Goal: Book appointment/travel/reservation

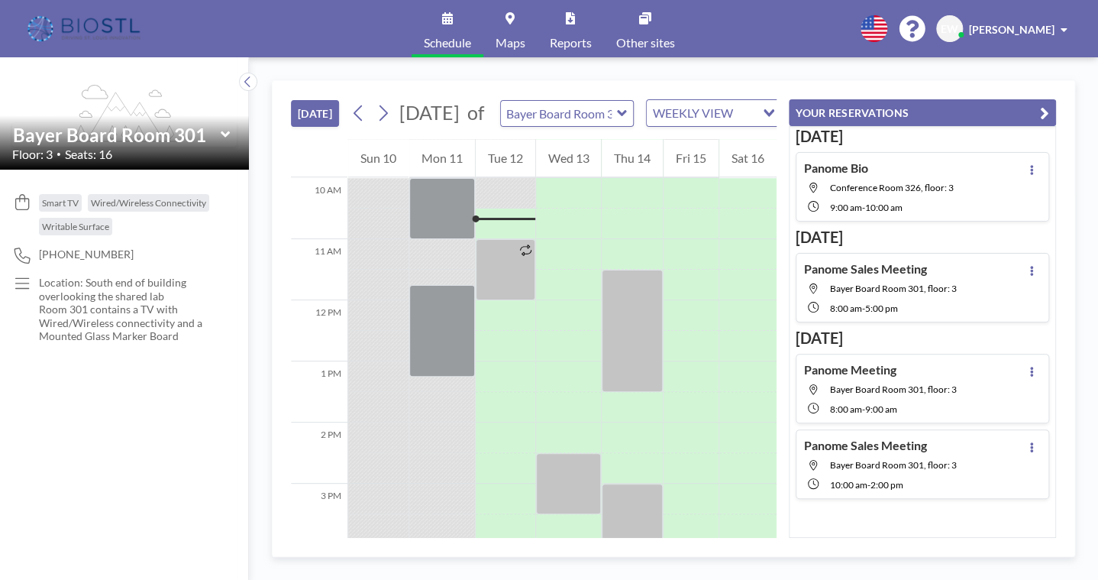
scroll to position [611, 0]
click at [1094, 381] on div "[DATE] [DATE] of Bayer Board Room 301 WEEKLY VIEW Loading... 12 AM 1 AM 2 AM 3 …" at bounding box center [673, 318] width 849 height 522
click at [387, 118] on icon at bounding box center [383, 113] width 15 height 23
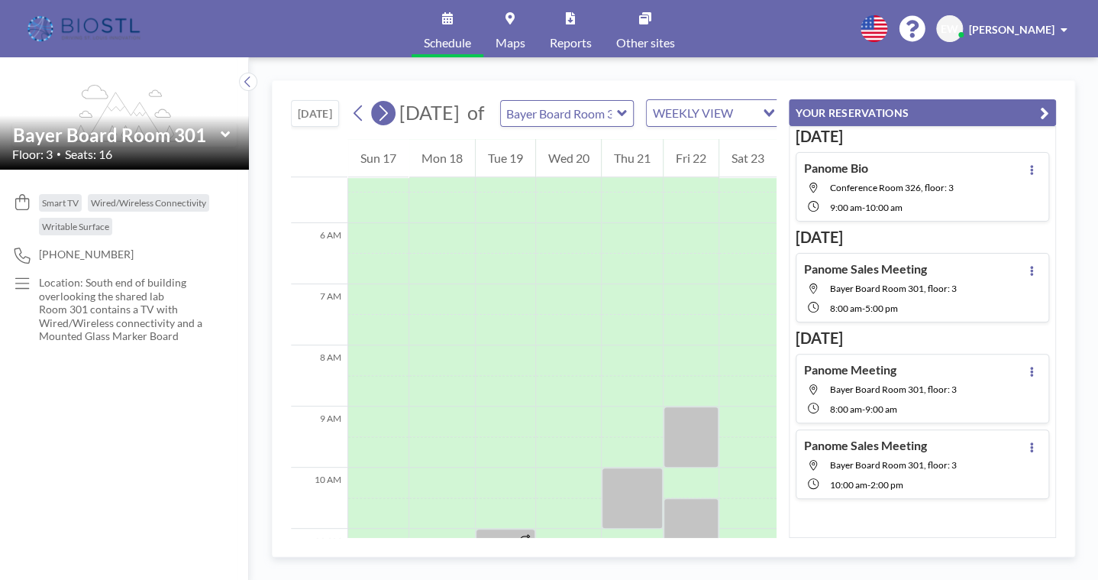
scroll to position [458, 0]
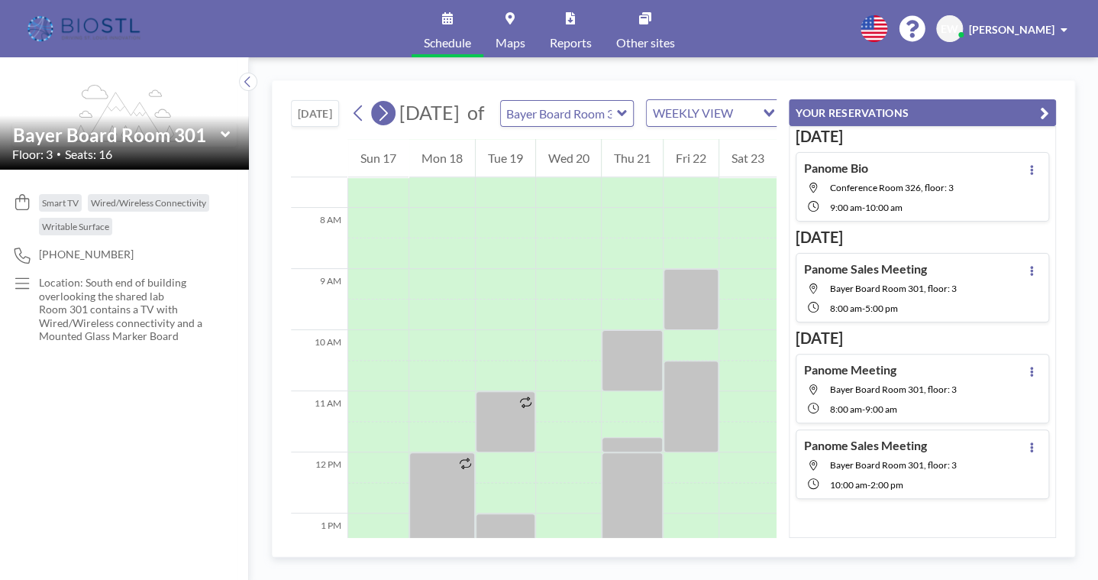
click at [387, 118] on icon at bounding box center [383, 113] width 15 height 23
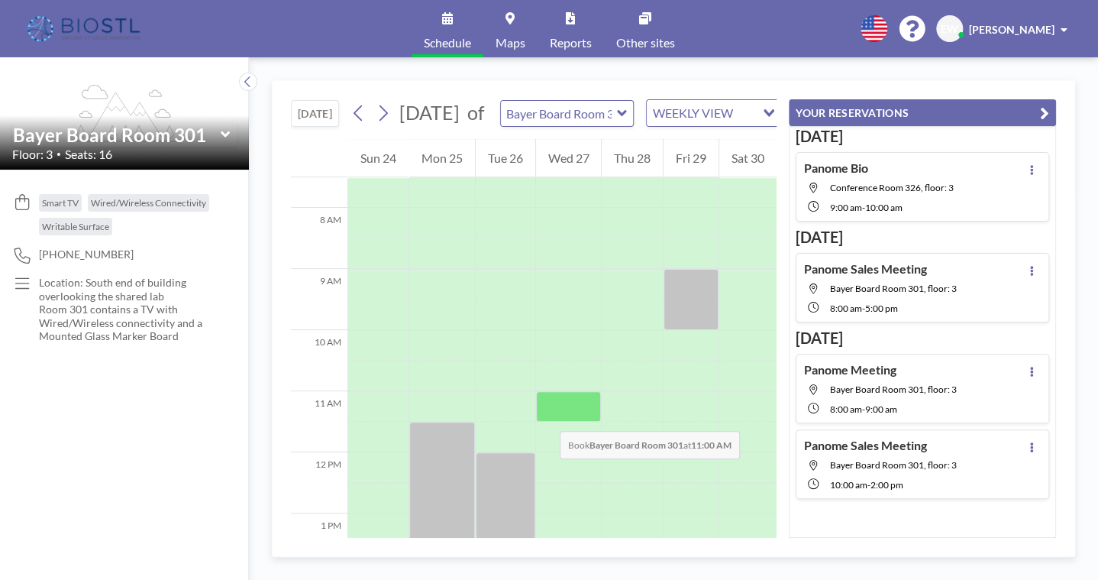
click at [545, 416] on div at bounding box center [569, 406] width 66 height 31
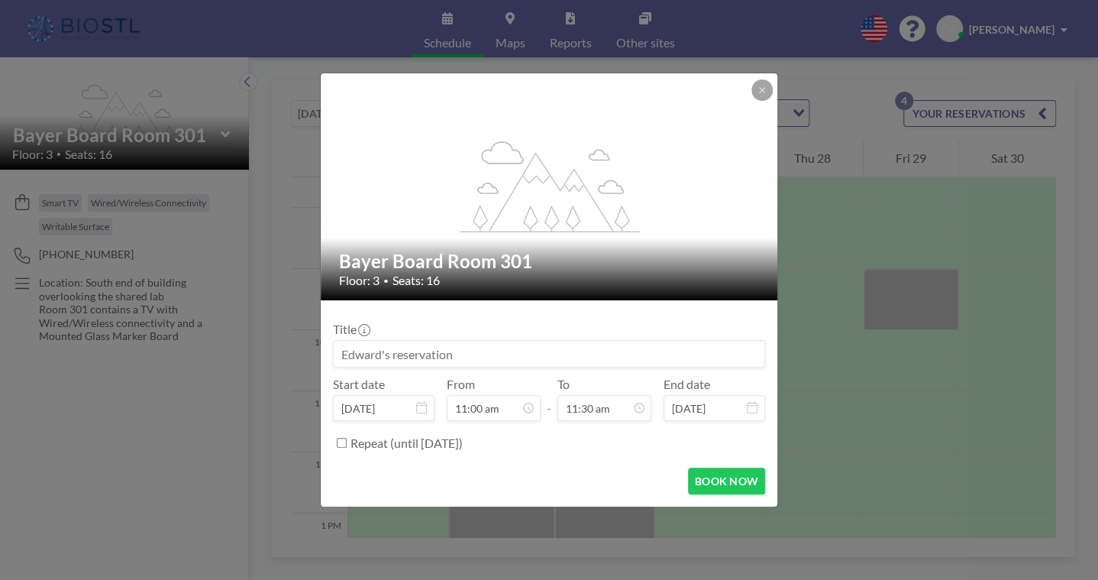
scroll to position [598, 0]
click at [769, 88] on button at bounding box center [762, 89] width 21 height 21
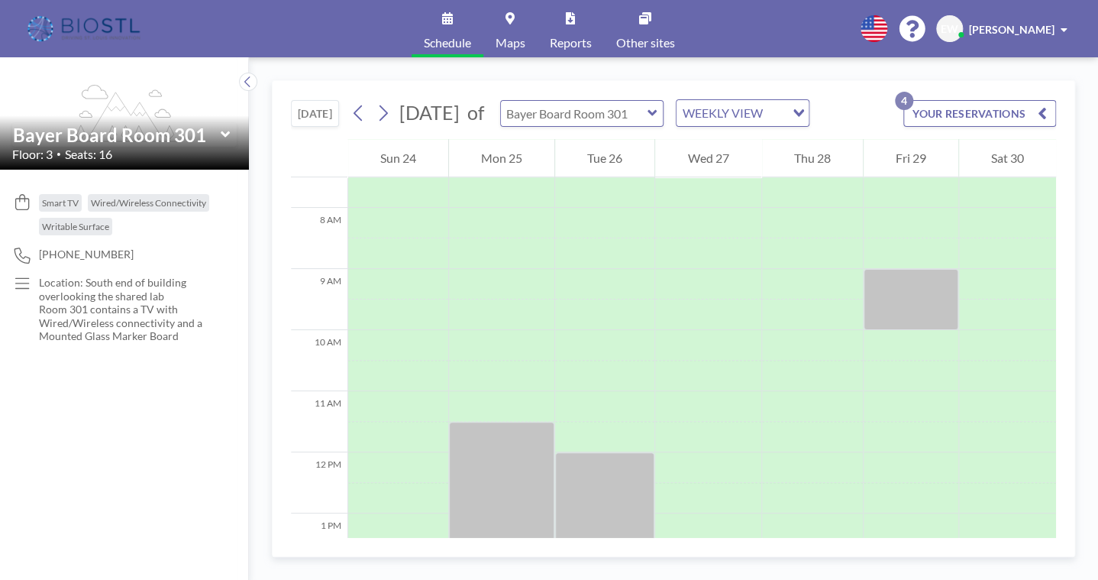
click at [616, 120] on input "text" at bounding box center [574, 113] width 147 height 25
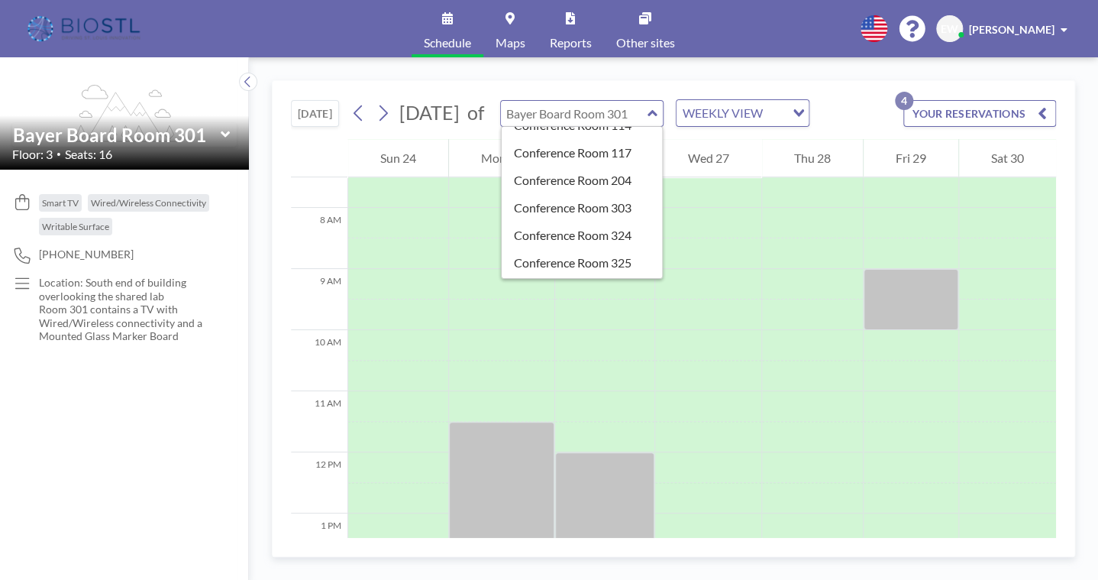
scroll to position [382, 0]
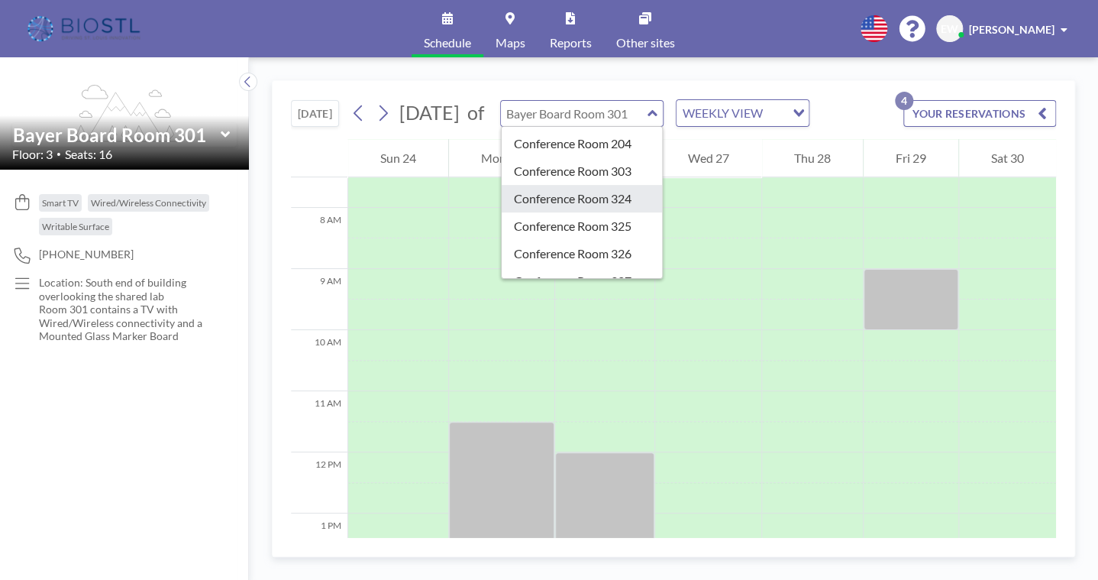
type input "Conference Room 324"
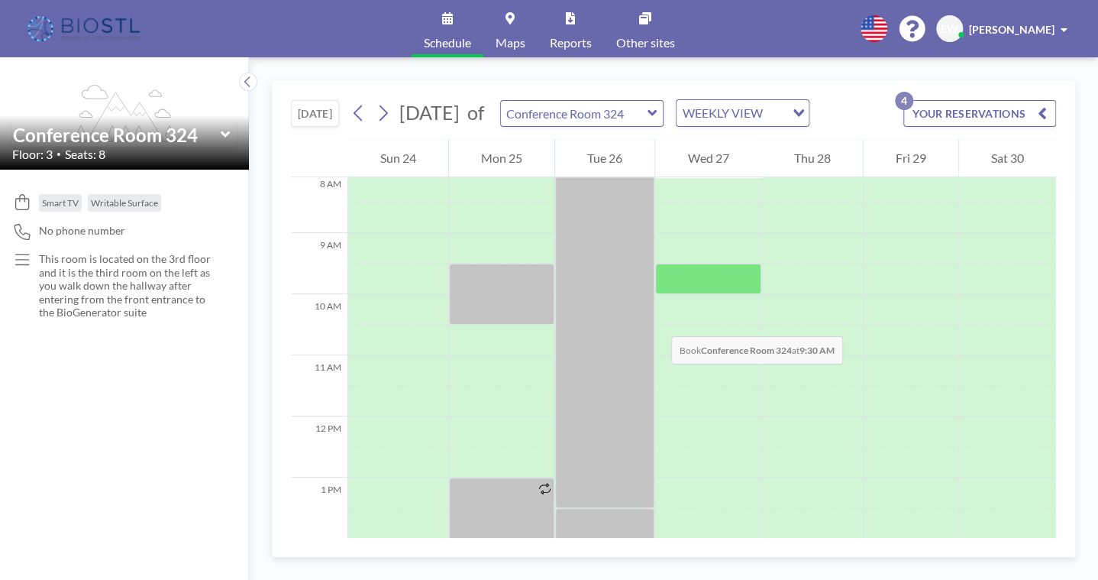
scroll to position [458, 0]
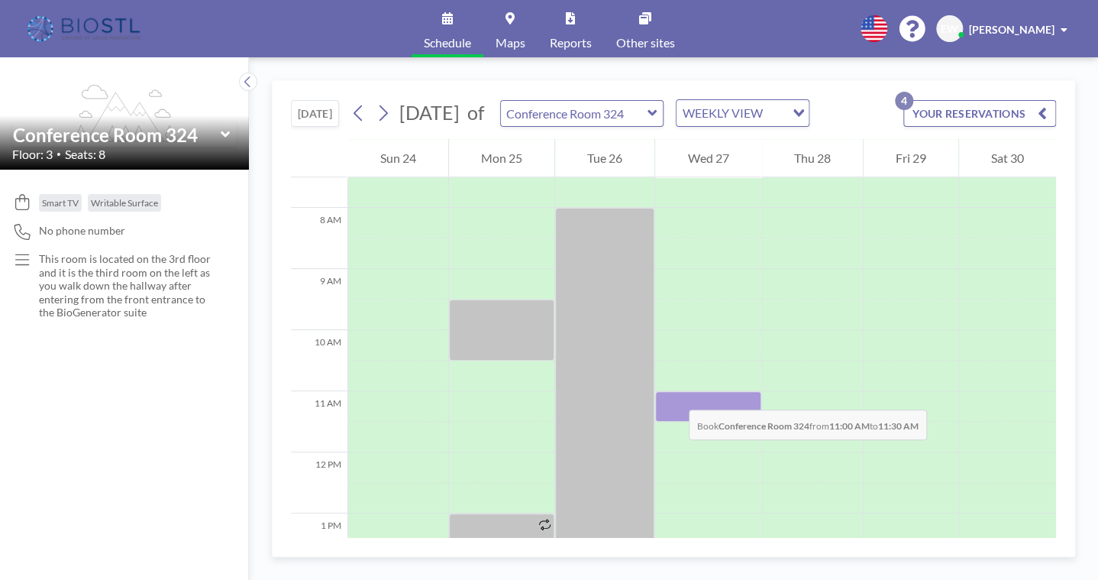
click at [674, 394] on div at bounding box center [707, 406] width 105 height 31
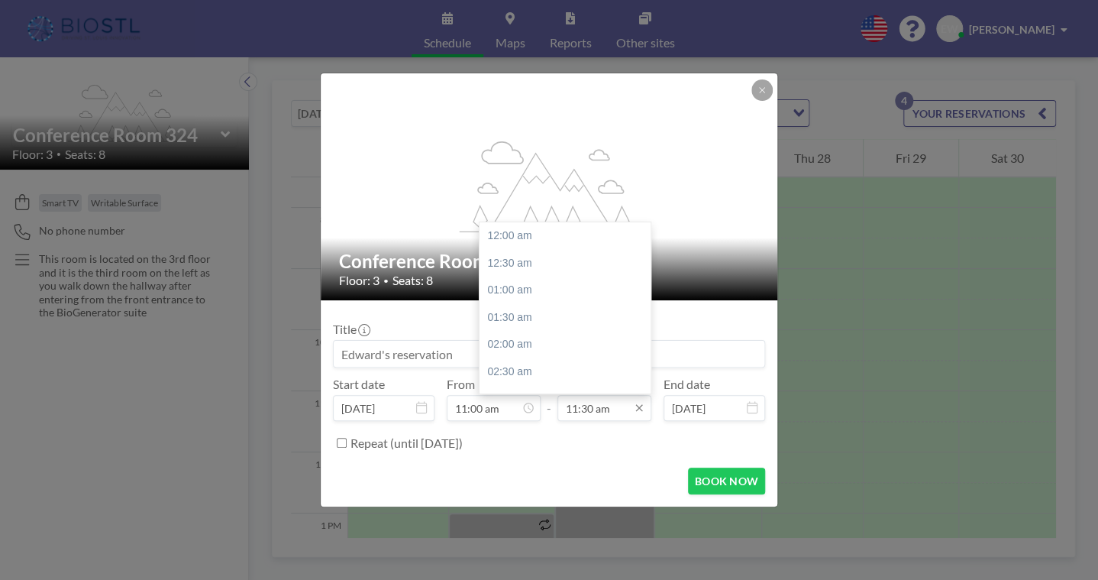
scroll to position [626, 0]
click at [526, 266] on div "12:00 pm" at bounding box center [569, 262] width 179 height 27
type input "12:00 pm"
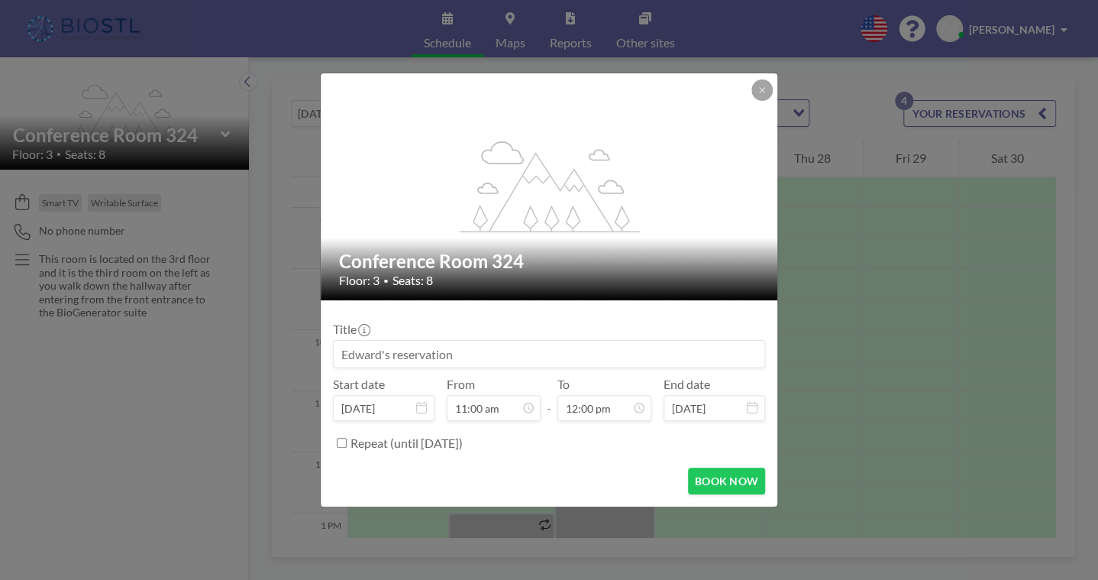
scroll to position [0, 0]
click at [423, 354] on input at bounding box center [549, 354] width 431 height 26
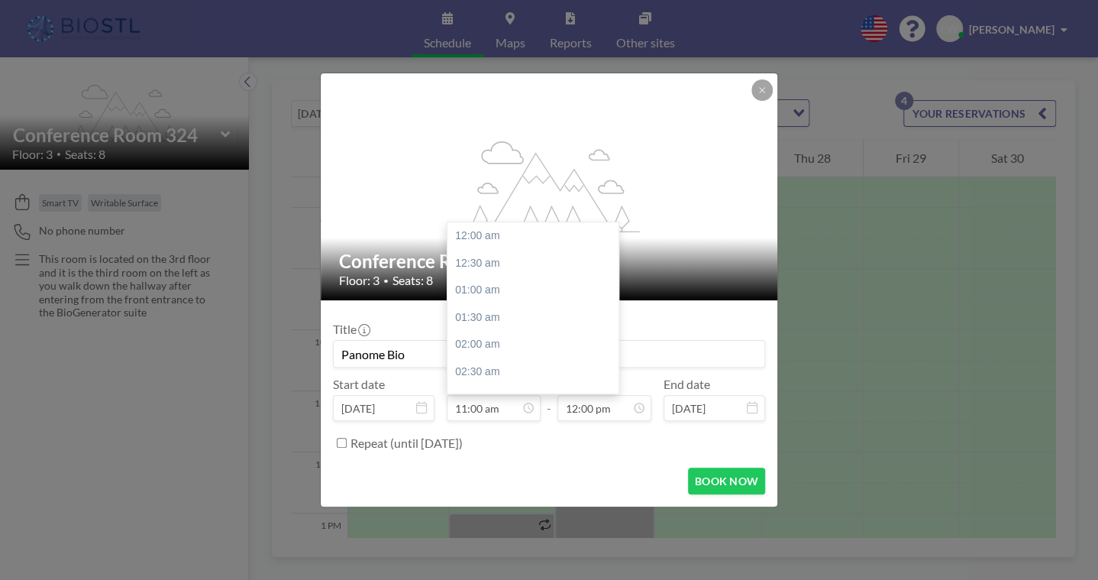
scroll to position [598, 0]
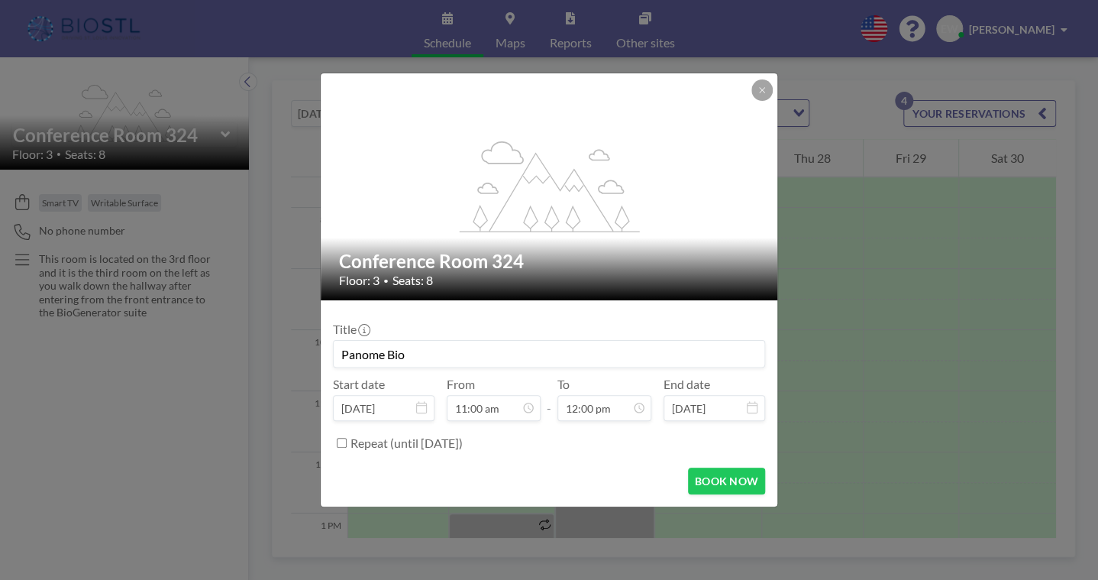
type input "Panome Bio"
click at [548, 453] on div "Repeat (until [DATE])" at bounding box center [558, 442] width 415 height 25
click at [720, 475] on button "BOOK NOW" at bounding box center [726, 480] width 77 height 27
